Goal: Find specific page/section: Find specific page/section

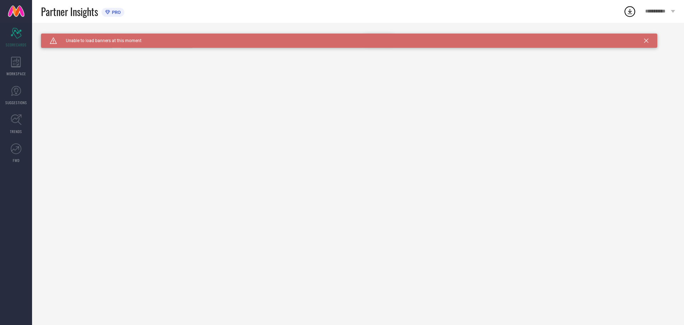
type input "All"
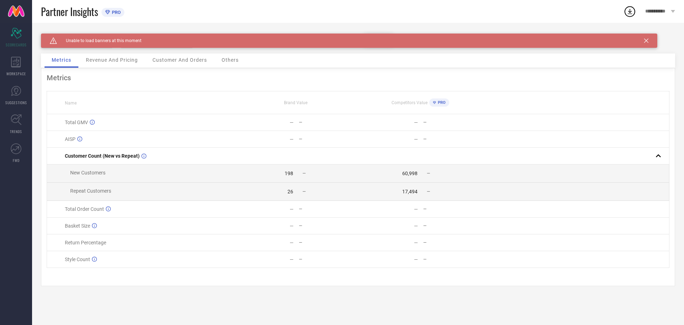
click at [109, 60] on span "Revenue And Pricing" at bounding box center [112, 60] width 52 height 6
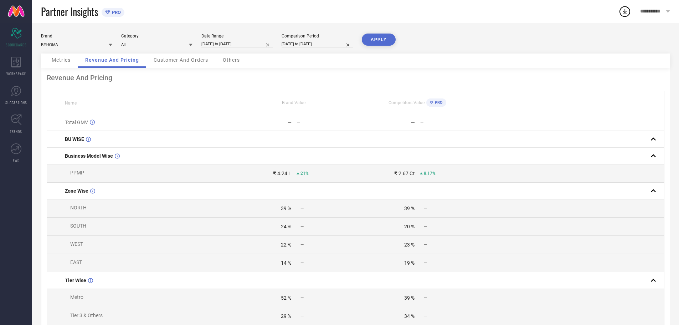
click at [177, 57] on span "Customer And Orders" at bounding box center [181, 60] width 55 height 6
